Goal: Transaction & Acquisition: Purchase product/service

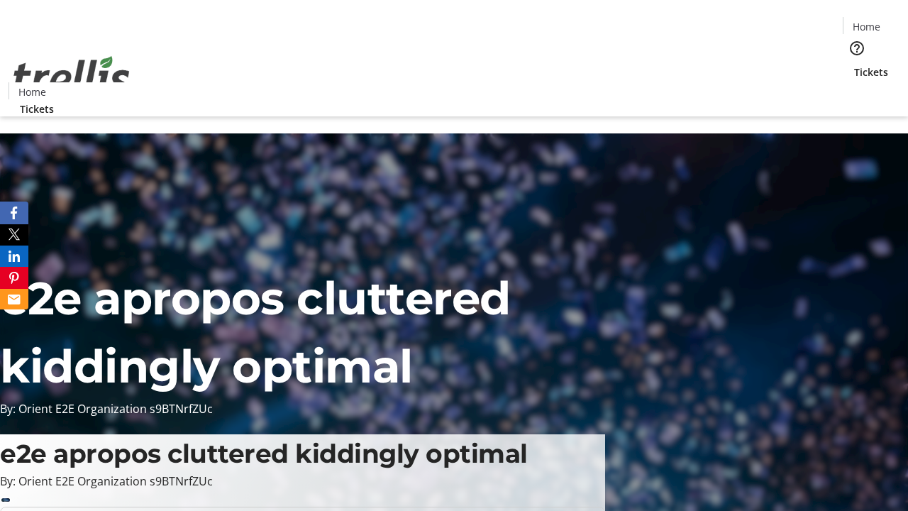
click at [854, 65] on span "Tickets" at bounding box center [871, 72] width 34 height 15
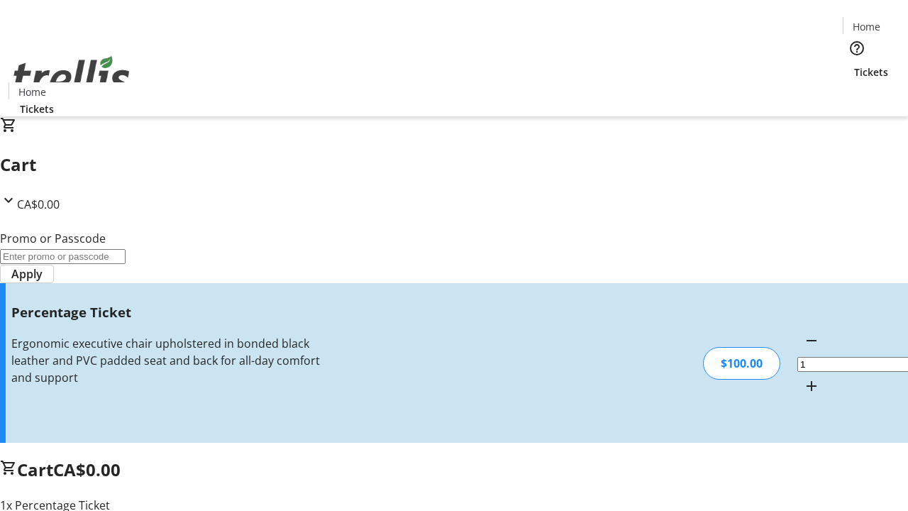
type input "FOO"
